Goal: Register for event/course

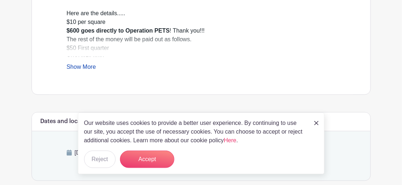
scroll to position [309, 0]
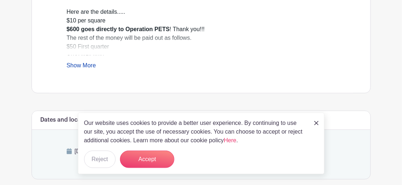
click at [85, 64] on link "Show More" at bounding box center [81, 66] width 29 height 9
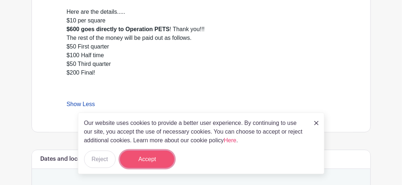
click at [149, 159] on button "Accept" at bounding box center [147, 159] width 54 height 17
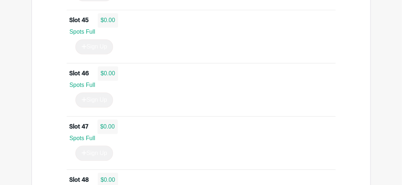
scroll to position [3011, 0]
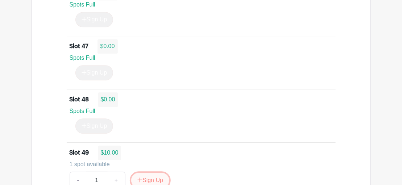
click at [153, 173] on button "Sign Up" at bounding box center [150, 180] width 38 height 15
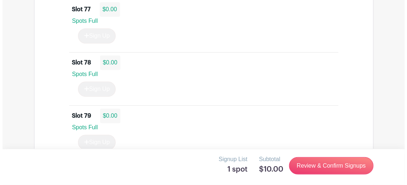
scroll to position [4736, 0]
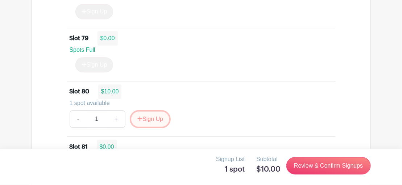
click at [148, 112] on button "Sign Up" at bounding box center [150, 119] width 38 height 15
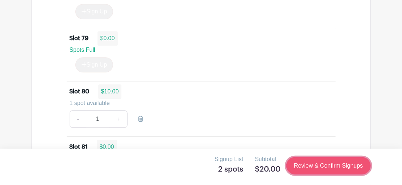
click at [326, 170] on link "Review & Confirm Signups" at bounding box center [328, 165] width 84 height 17
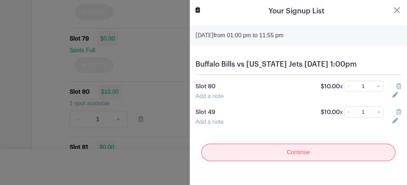
click at [287, 159] on input "Continue" at bounding box center [298, 152] width 194 height 17
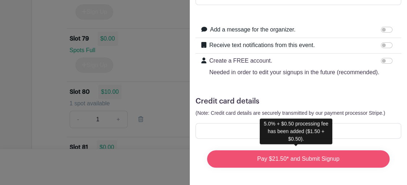
click at [286, 158] on input "Pay $21.50* and Submit Signup" at bounding box center [298, 158] width 182 height 17
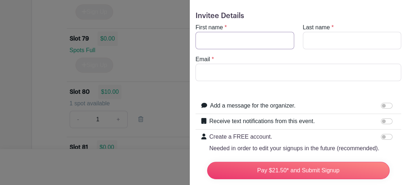
scroll to position [0, 0]
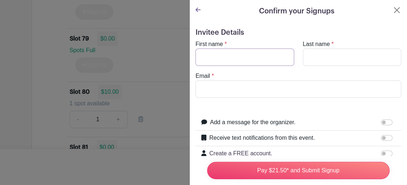
click at [204, 55] on input "First name" at bounding box center [244, 57] width 99 height 17
type input "[PERSON_NAME]"
type input "[PERSON_NAME][EMAIL_ADDRESS][PERSON_NAME][PERSON_NAME][DOMAIN_NAME]"
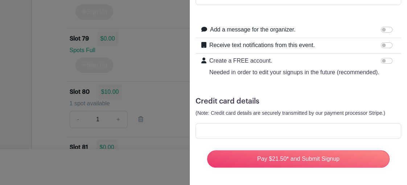
scroll to position [104, 0]
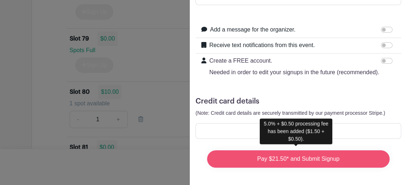
click at [214, 154] on input "Pay $21.50* and Submit Signup" at bounding box center [298, 158] width 182 height 17
click at [300, 155] on input "Pay $21.50* and Submit Signup" at bounding box center [298, 158] width 182 height 17
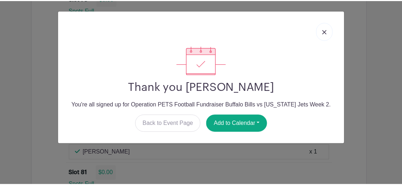
scroll to position [4748, 0]
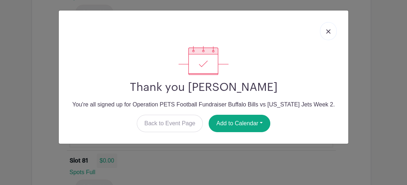
click at [328, 31] on img at bounding box center [328, 31] width 4 height 4
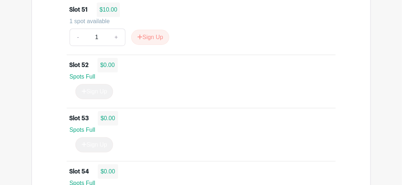
scroll to position [3278, 0]
